Goal: Information Seeking & Learning: Compare options

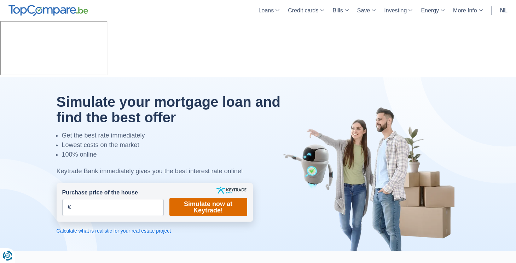
click at [211, 200] on font "Simulate now at Keytrade!" at bounding box center [208, 206] width 48 height 13
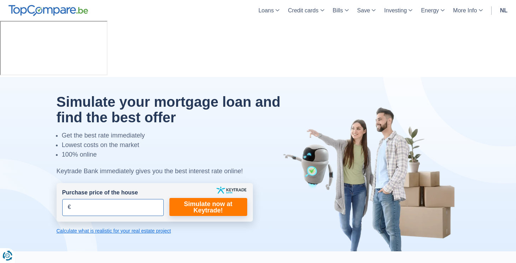
click at [111, 199] on input "Purchase price of the house" at bounding box center [112, 207] width 101 height 17
type input "500.000"
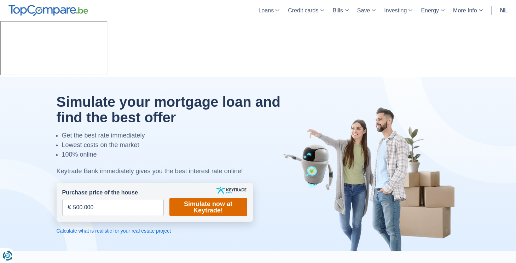
click at [193, 200] on font "Simulate now at Keytrade!" at bounding box center [208, 206] width 48 height 13
click at [258, 140] on li "Lowest costs on the market" at bounding box center [174, 145] width 225 height 10
click at [214, 200] on font "Simulate now at Keytrade!" at bounding box center [208, 206] width 48 height 13
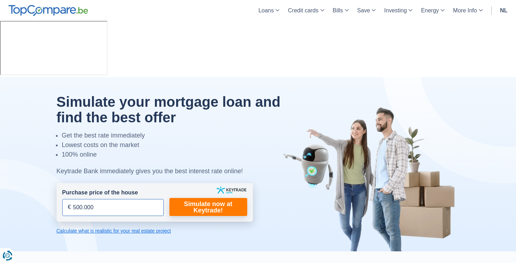
click at [129, 199] on input "500.000" at bounding box center [112, 207] width 101 height 17
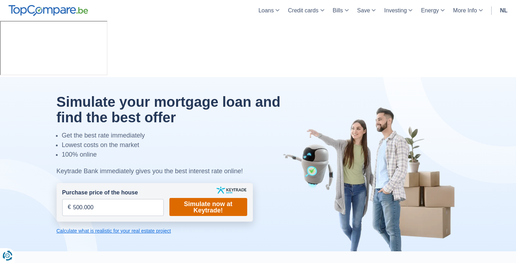
click at [182, 201] on font "Simulate now at Keytrade!" at bounding box center [208, 207] width 66 height 13
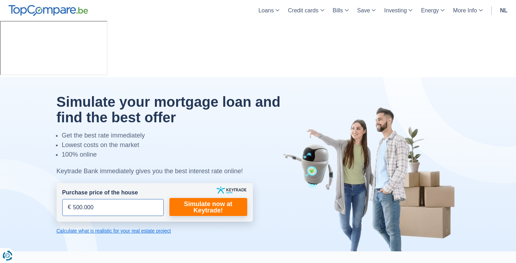
drag, startPoint x: 118, startPoint y: 151, endPoint x: 27, endPoint y: 133, distance: 92.5
click at [51, 136] on div "Simulate your mortgage loan and find the best offer Get the best rate immediate…" at bounding box center [258, 164] width 414 height 140
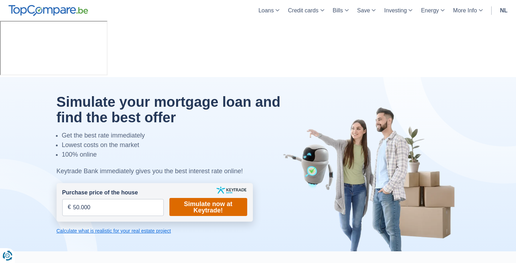
click at [180, 201] on font "Simulate now at Keytrade!" at bounding box center [208, 207] width 66 height 13
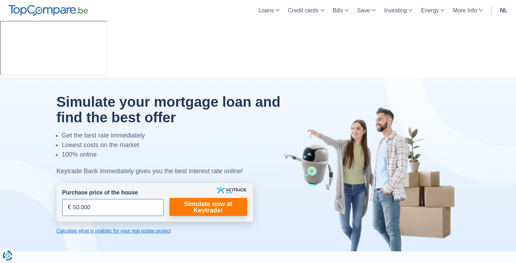
click at [123, 199] on input "50.000" at bounding box center [112, 207] width 101 height 17
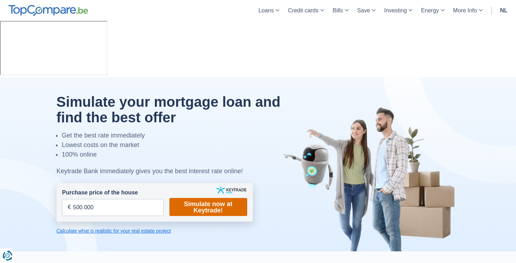
click at [179, 201] on font "Simulate now at Keytrade!" at bounding box center [208, 207] width 66 height 13
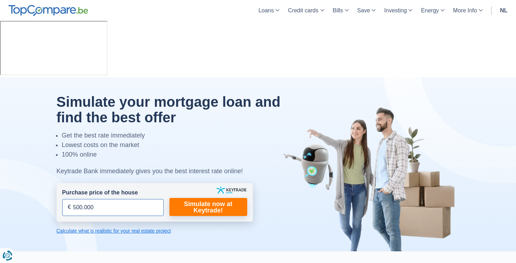
click at [116, 199] on input "500.000" at bounding box center [112, 207] width 101 height 17
click at [115, 199] on input "500.000" at bounding box center [112, 207] width 101 height 17
type input "5.000.000"
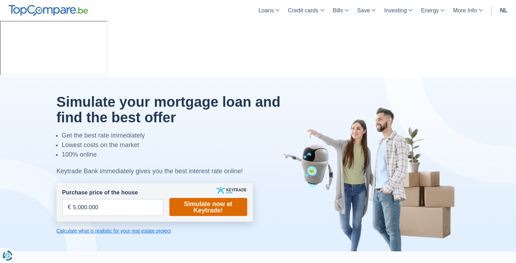
click at [180, 201] on font "Simulate now at Keytrade!" at bounding box center [208, 207] width 66 height 13
click at [117, 228] on font "Calculate what is realistic for your real estate project" at bounding box center [114, 231] width 115 height 6
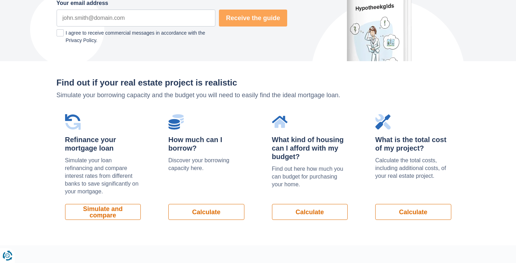
scroll to position [479, 0]
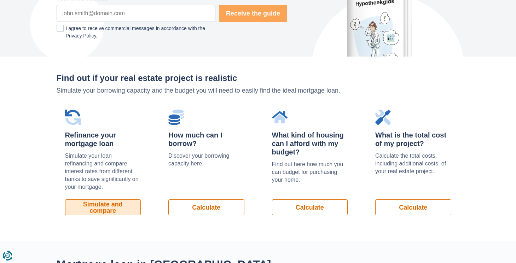
click at [110, 201] on font "Simulate and compare" at bounding box center [103, 207] width 40 height 13
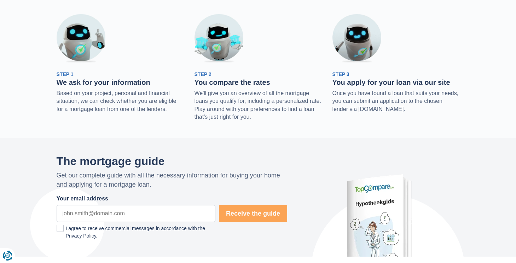
scroll to position [0, 0]
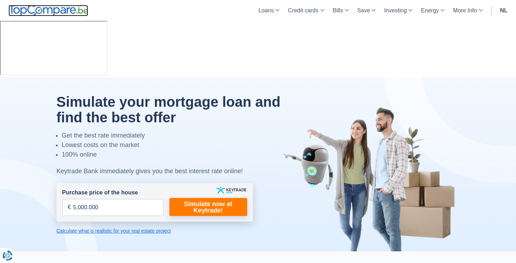
click at [84, 12] on img at bounding box center [48, 10] width 80 height 11
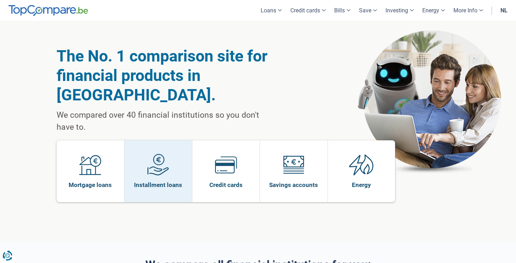
click at [173, 145] on link "Installment loans" at bounding box center [158, 171] width 68 height 62
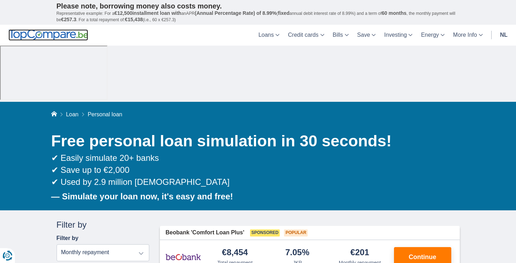
click at [57, 31] on img at bounding box center [48, 34] width 80 height 11
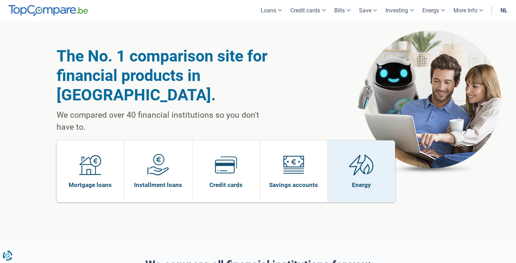
click at [370, 154] on img at bounding box center [361, 165] width 25 height 22
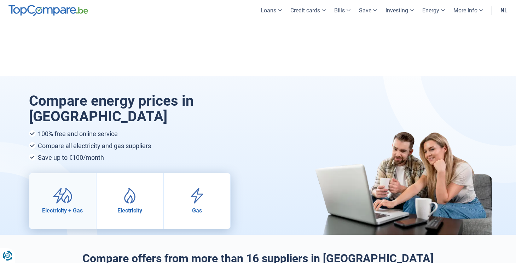
click at [72, 173] on link "Electricity + Gas" at bounding box center [62, 200] width 66 height 55
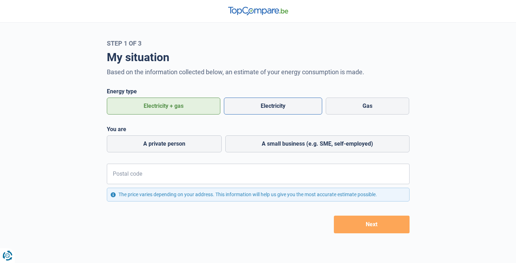
click at [260, 103] on font "Electricity" at bounding box center [272, 105] width 25 height 7
click at [260, 103] on input "Electricity" at bounding box center [273, 106] width 98 height 17
radio input "true"
radio input "false"
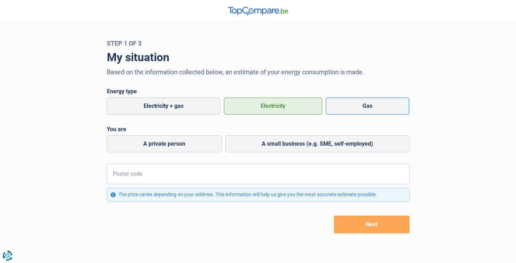
click at [338, 109] on label "Gas" at bounding box center [367, 106] width 83 height 17
click at [338, 109] on input "Gas" at bounding box center [367, 106] width 83 height 17
radio input "true"
radio input "false"
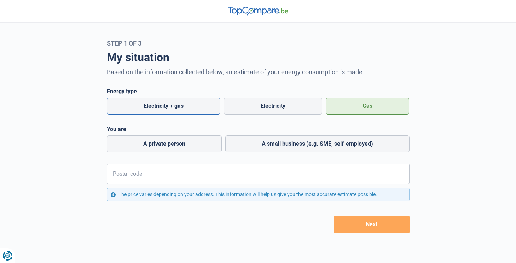
click at [163, 109] on font "Electricity + gas" at bounding box center [163, 105] width 40 height 7
click at [163, 109] on input "Electricity + gas" at bounding box center [163, 106] width 113 height 17
radio input "true"
radio input "false"
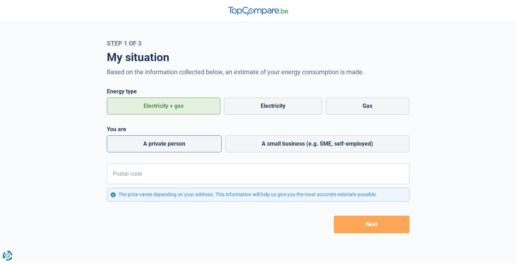
click at [186, 143] on label "A private person" at bounding box center [164, 143] width 115 height 17
click at [186, 143] on input "A private person" at bounding box center [164, 143] width 115 height 17
radio input "true"
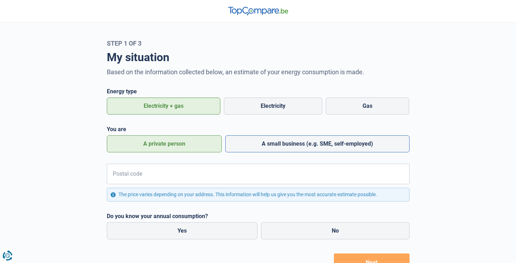
scroll to position [23, 0]
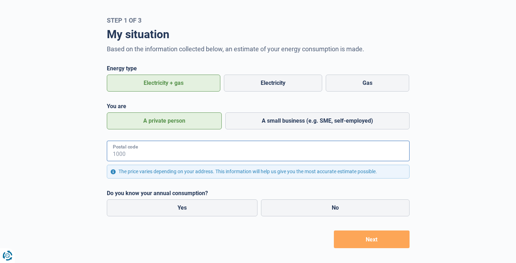
click at [231, 153] on input "Postal code" at bounding box center [258, 151] width 303 height 20
type input "1577"
click at [200, 212] on label "Yes" at bounding box center [182, 207] width 151 height 17
click at [200, 212] on input "Yes" at bounding box center [182, 207] width 151 height 17
radio input "true"
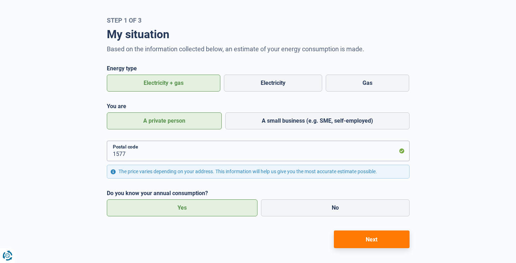
click at [347, 237] on button "Next" at bounding box center [372, 239] width 76 height 18
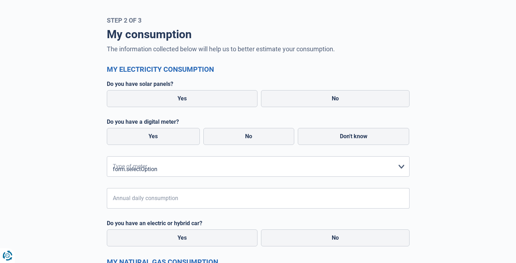
scroll to position [36, 0]
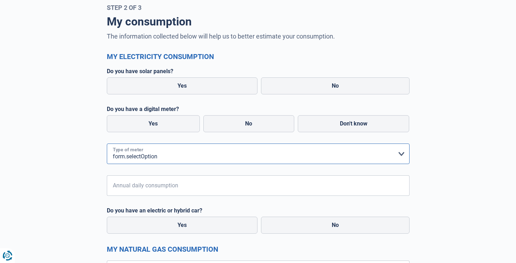
click at [186, 151] on select "form.selectOption Single Double Single + night rate only Double + night rate on…" at bounding box center [258, 153] width 303 height 20
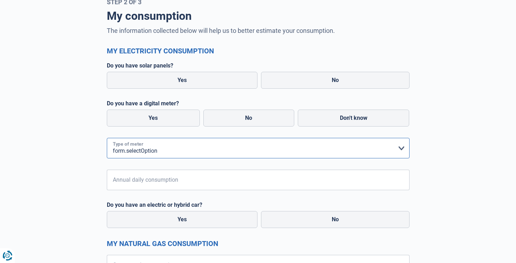
click at [171, 145] on select "form.selectOption Single Double Single + night rate only Double + night rate on…" at bounding box center [258, 148] width 303 height 20
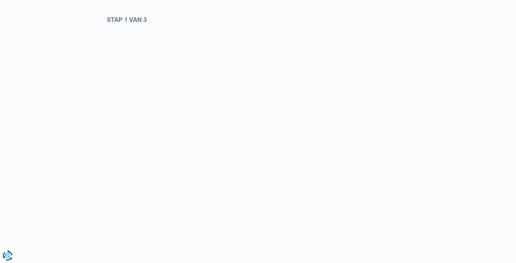
scroll to position [23, 0]
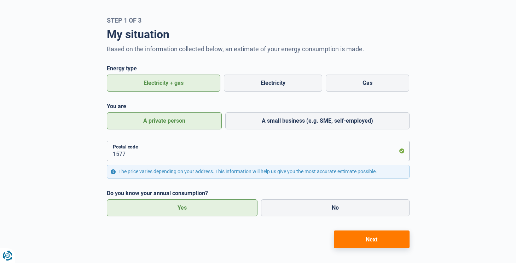
scroll to position [32, 0]
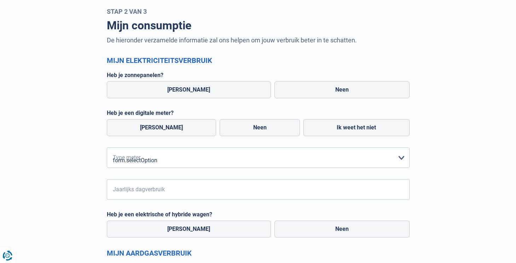
click at [74, 136] on div "Mijn consumptie De hieronder verzamelde informatie zal ons helpen om jouw verbr…" at bounding box center [258, 165] width 467 height 301
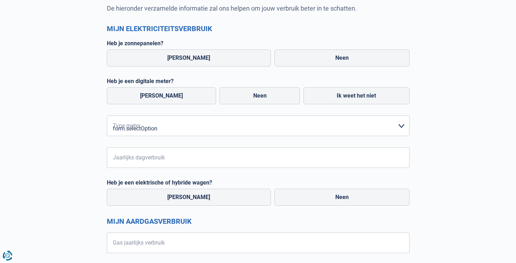
scroll to position [109, 0]
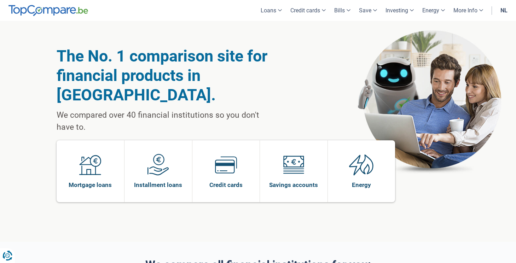
click at [35, 115] on div "The No. 1 comparison site for financial products in [GEOGRAPHIC_DATA]. We compa…" at bounding box center [258, 131] width 516 height 221
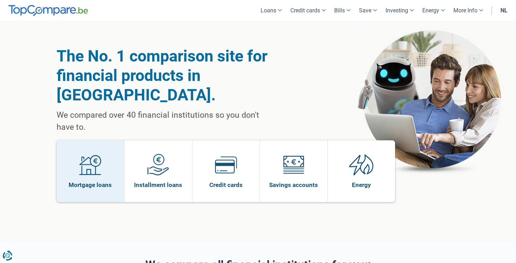
click at [87, 154] on img at bounding box center [90, 165] width 22 height 22
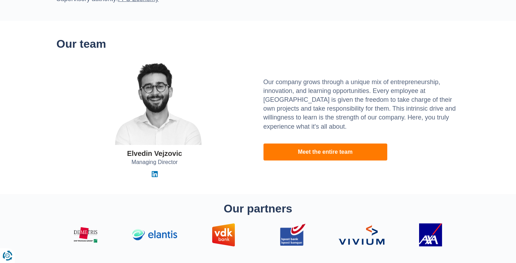
scroll to position [2209, 0]
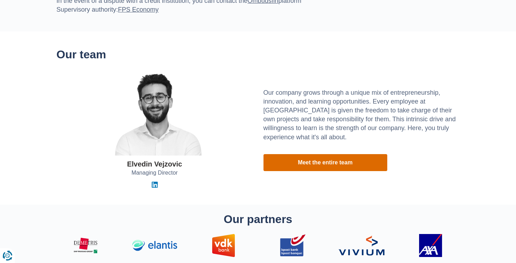
click at [285, 154] on link "Meet the entire team" at bounding box center [325, 162] width 124 height 17
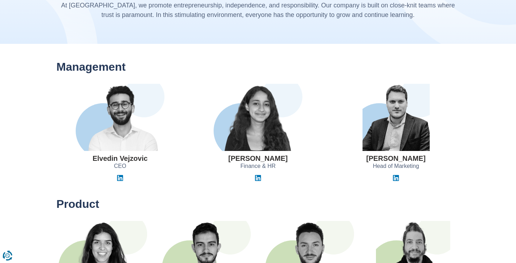
scroll to position [105, 0]
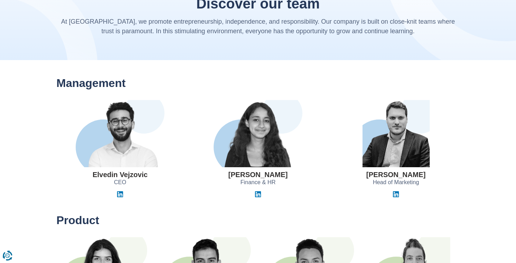
click at [388, 100] on img at bounding box center [395, 133] width 67 height 67
click at [397, 191] on img at bounding box center [396, 194] width 6 height 6
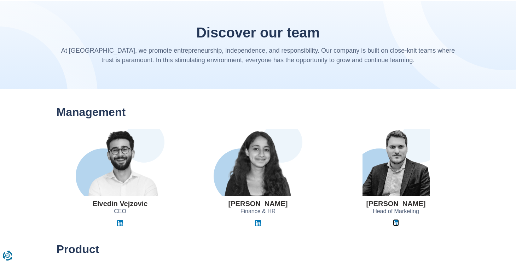
scroll to position [0, 0]
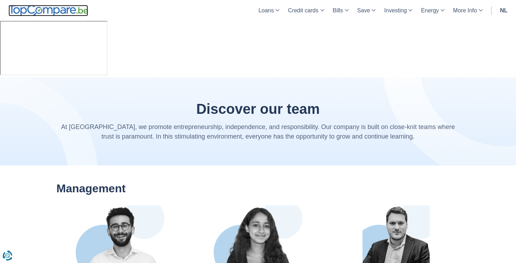
click at [66, 10] on img at bounding box center [48, 10] width 80 height 11
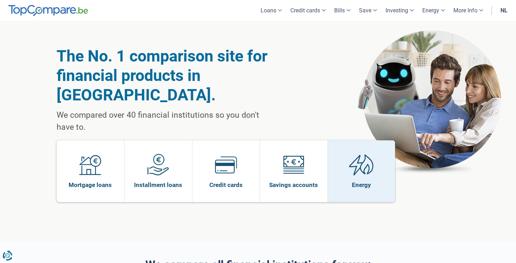
click at [350, 154] on img at bounding box center [361, 165] width 25 height 22
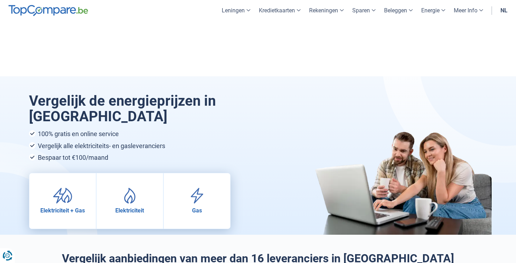
click at [58, 11] on img at bounding box center [48, 10] width 80 height 11
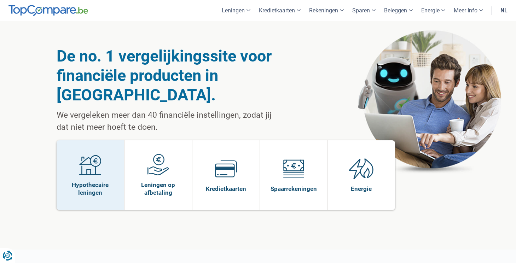
click at [113, 151] on link "Hypothecaire leningen" at bounding box center [91, 175] width 68 height 70
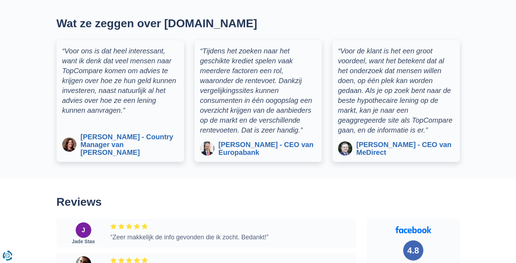
scroll to position [1496, 0]
